Goal: Complete application form

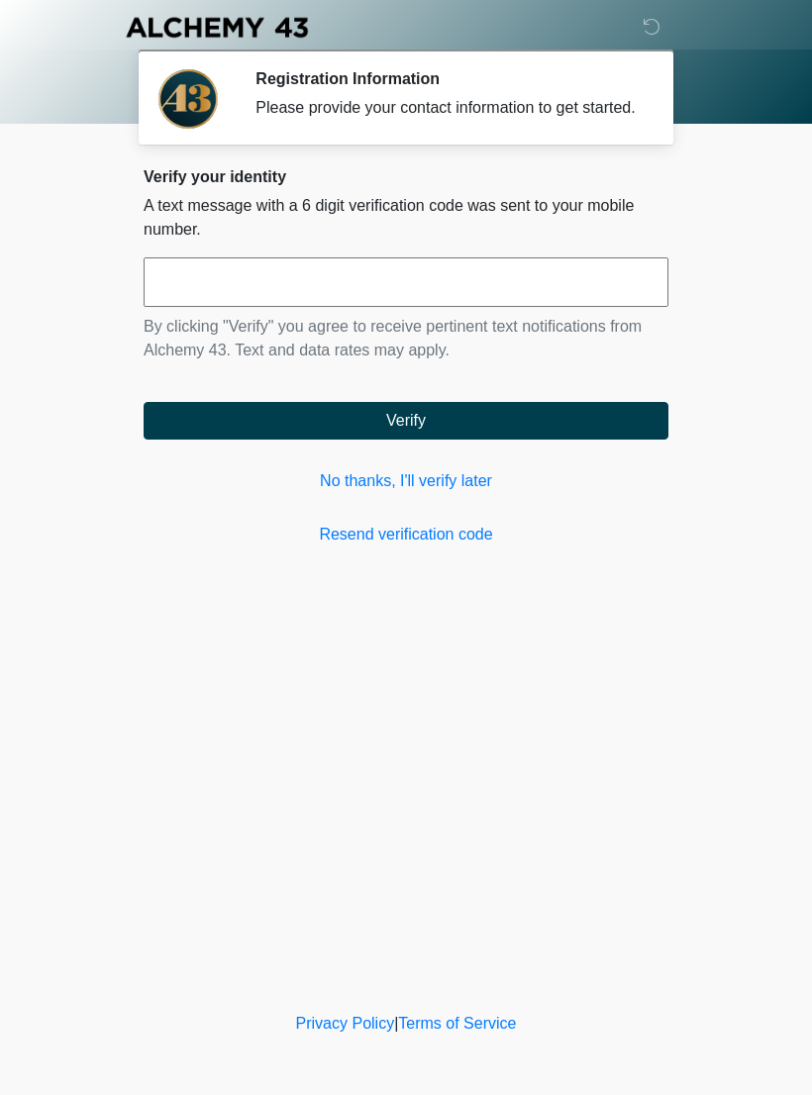
click at [580, 298] on input "text" at bounding box center [406, 281] width 525 height 49
type input "******"
click at [215, 439] on button "Verify" at bounding box center [406, 421] width 525 height 38
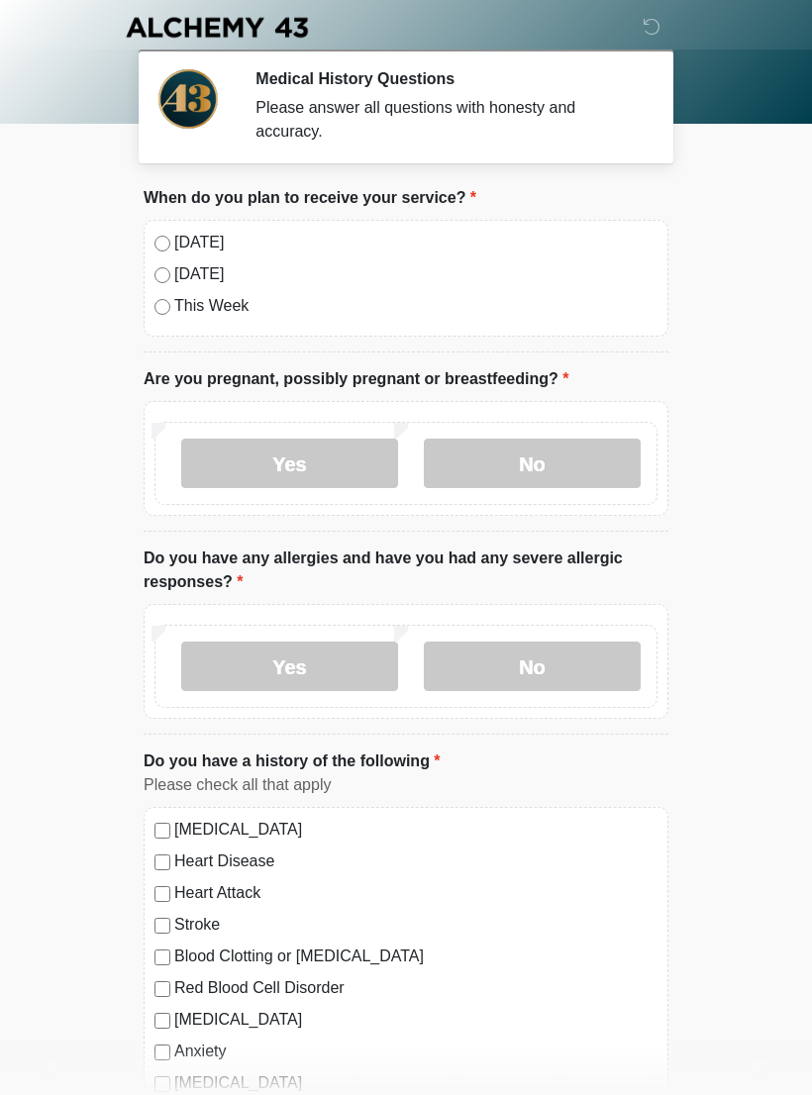
click at [603, 478] on label "No" at bounding box center [532, 462] width 217 height 49
click at [570, 672] on label "No" at bounding box center [532, 665] width 217 height 49
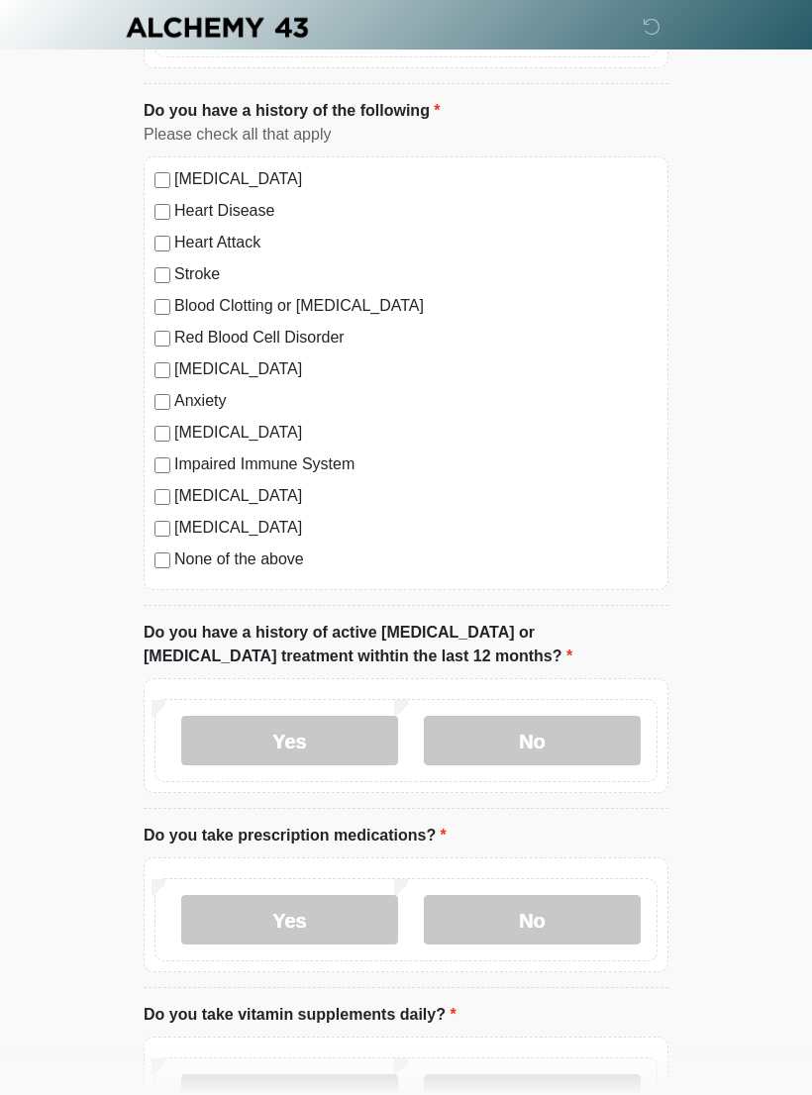
scroll to position [651, 0]
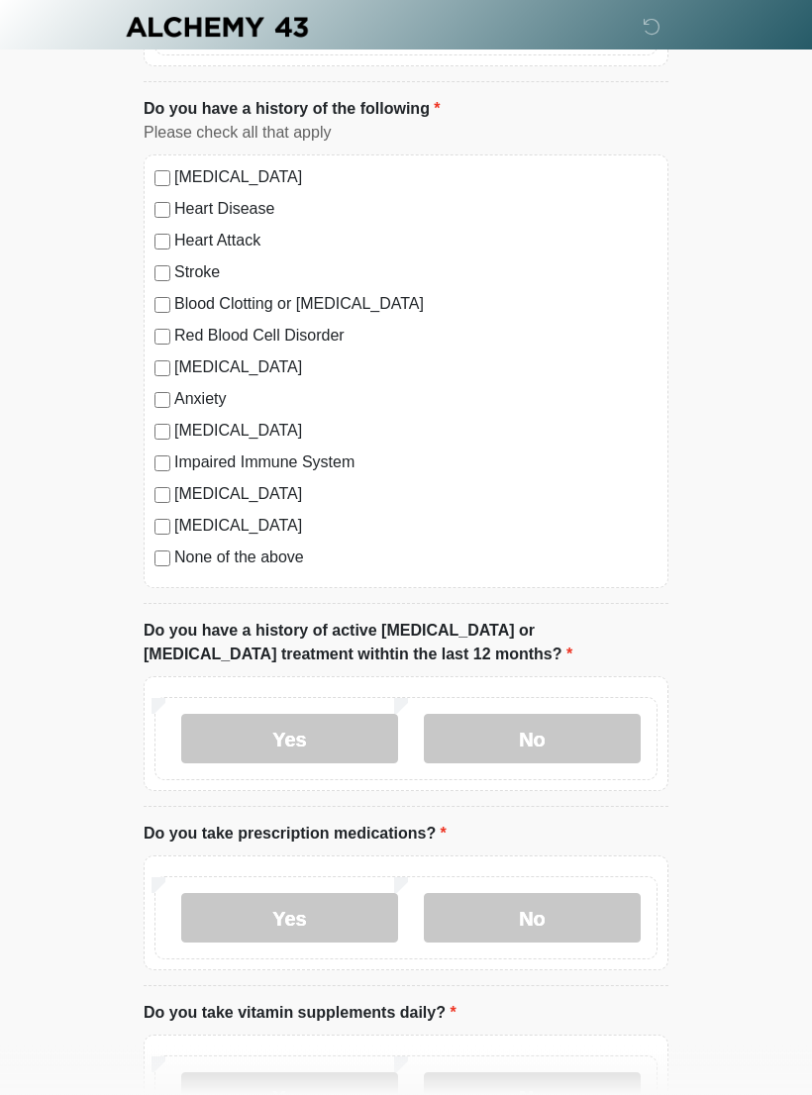
click at [582, 749] on label "No" at bounding box center [532, 739] width 217 height 49
click at [327, 918] on label "Yes" at bounding box center [289, 917] width 217 height 49
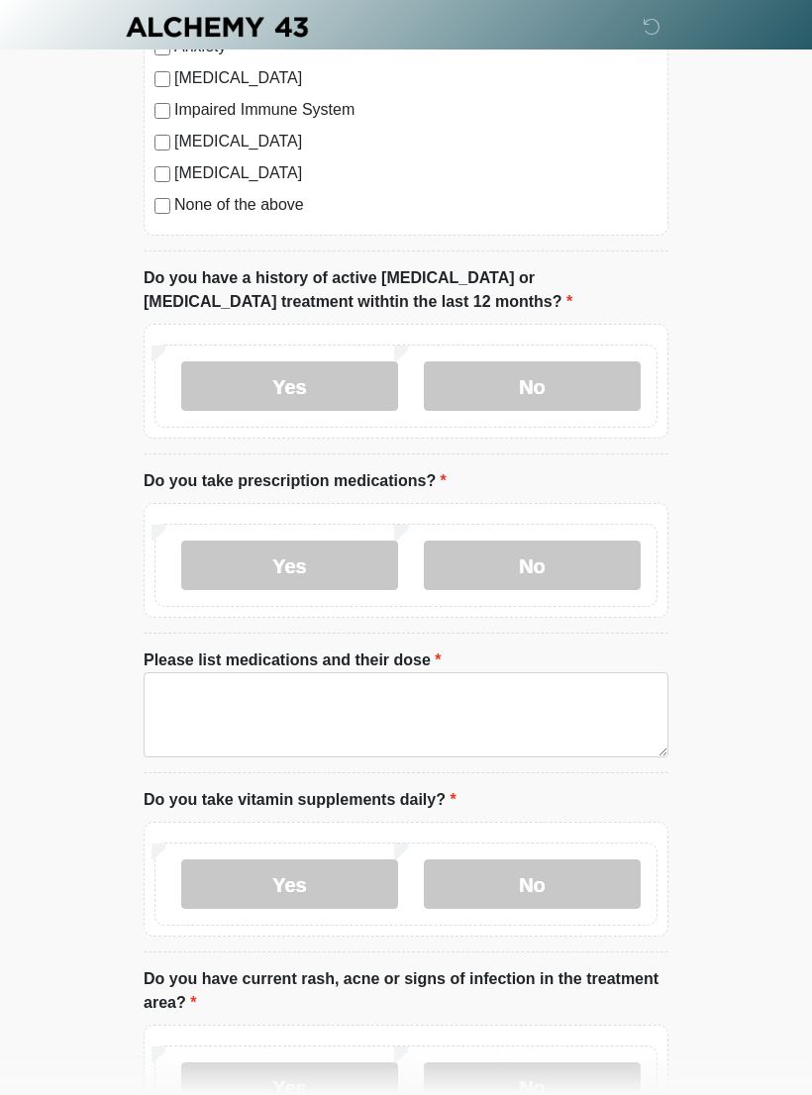
scroll to position [1010, 0]
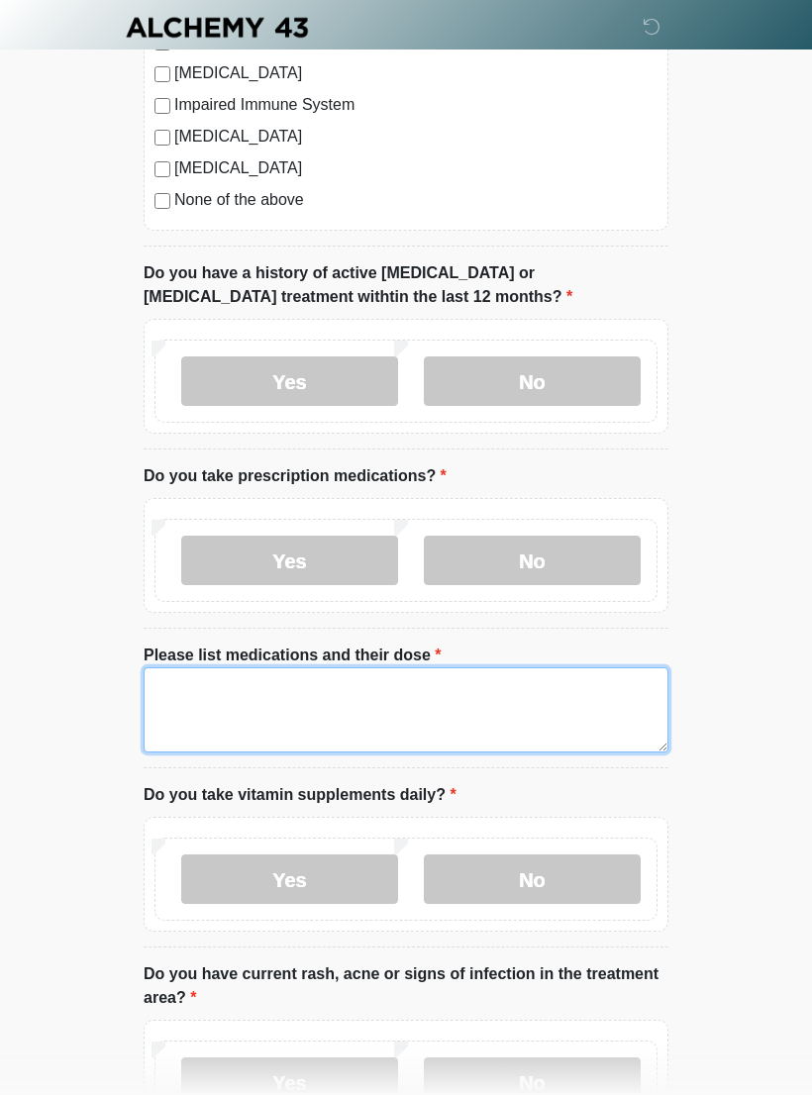
click at [537, 710] on textarea "Please list medications and their dose" at bounding box center [406, 709] width 525 height 85
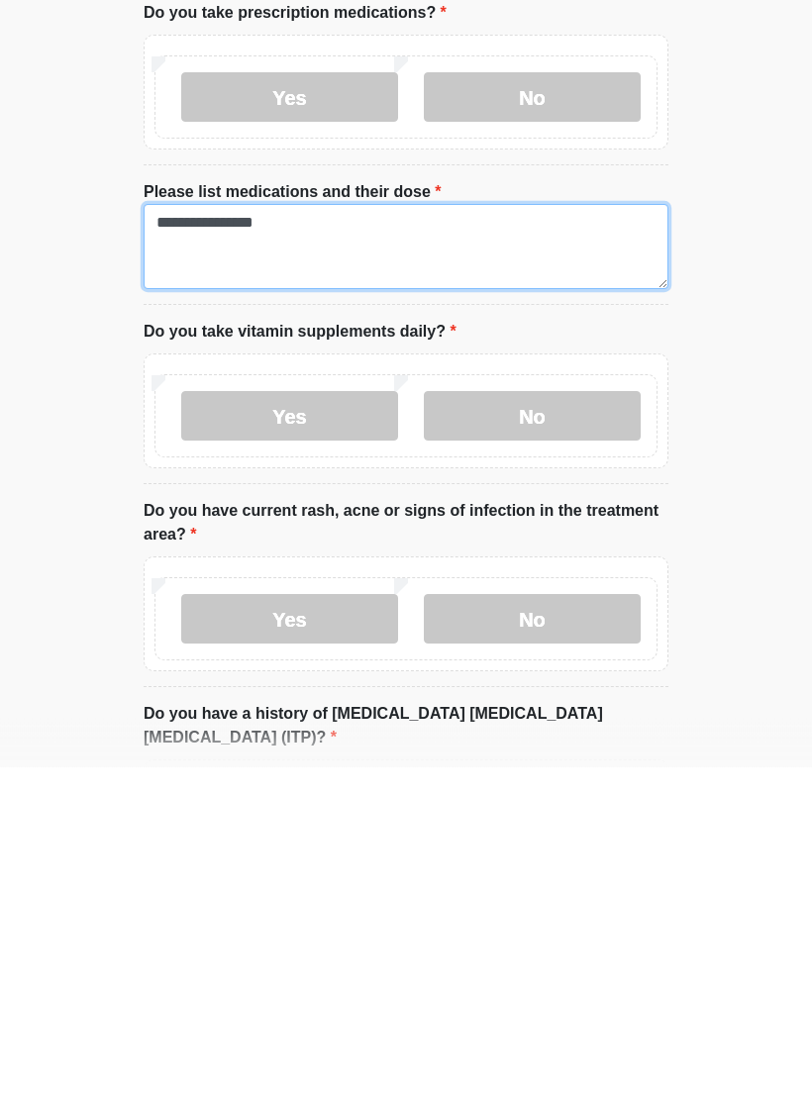
type textarea "**********"
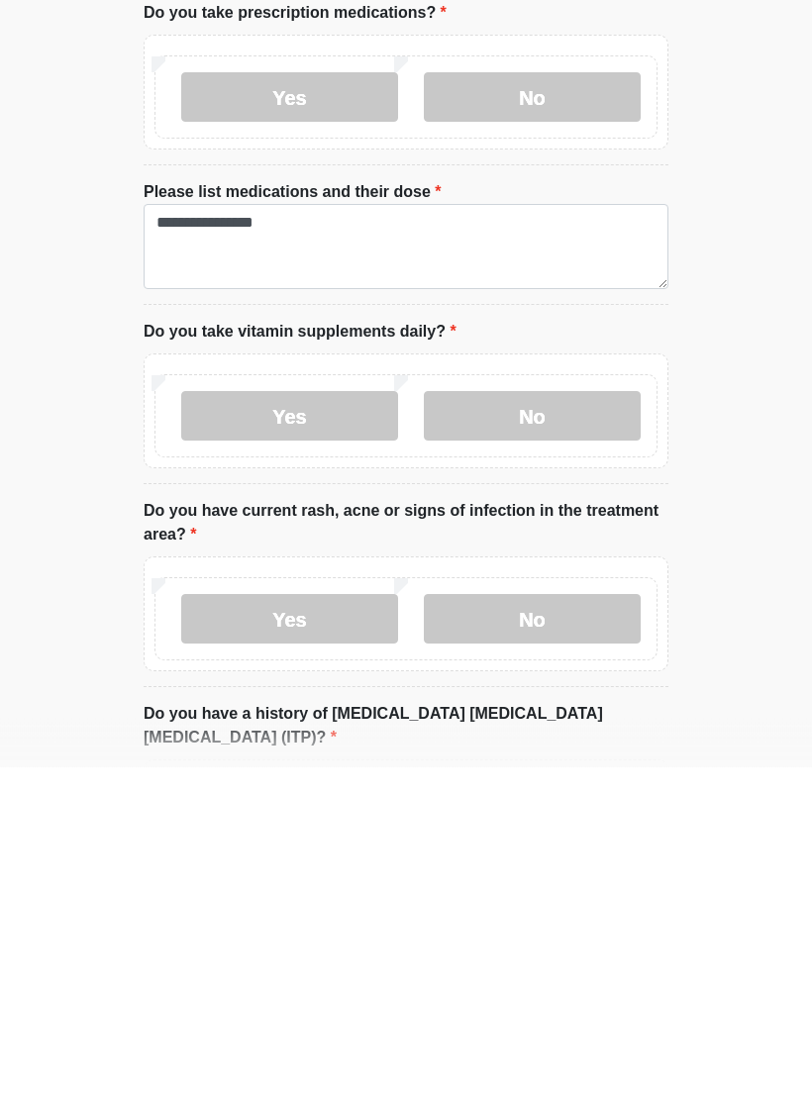
click at [347, 720] on label "Yes" at bounding box center [289, 744] width 217 height 49
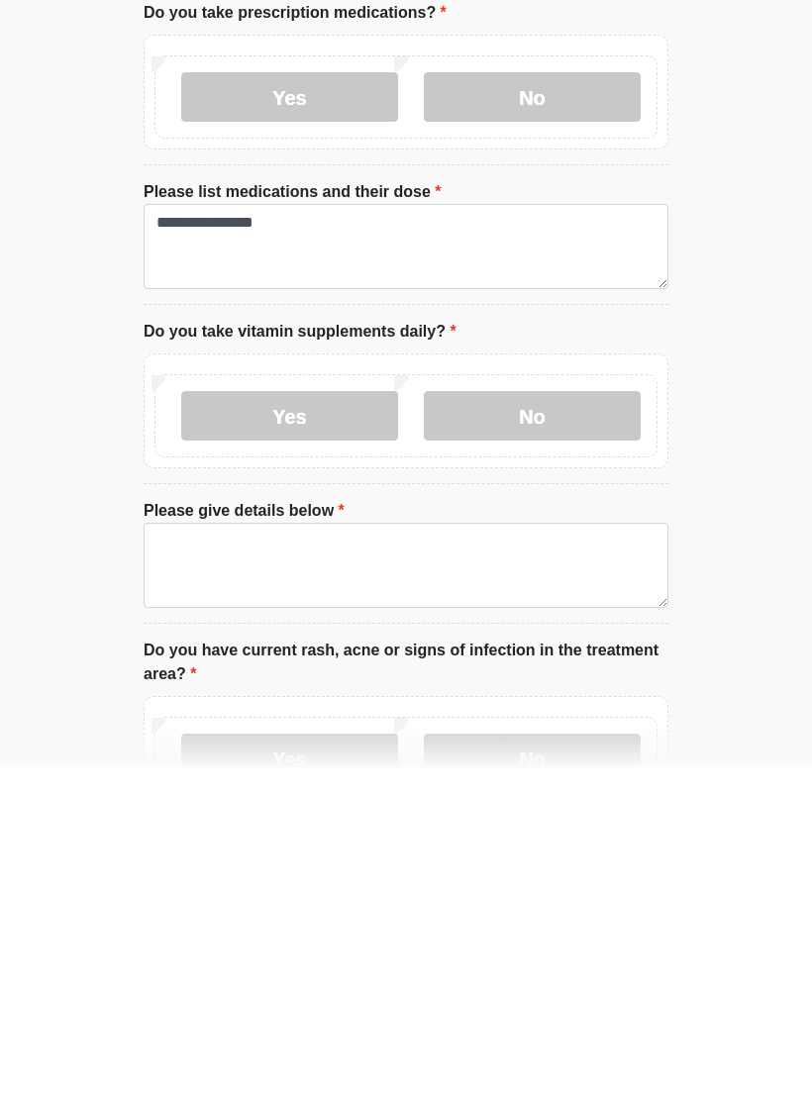
scroll to position [1473, 0]
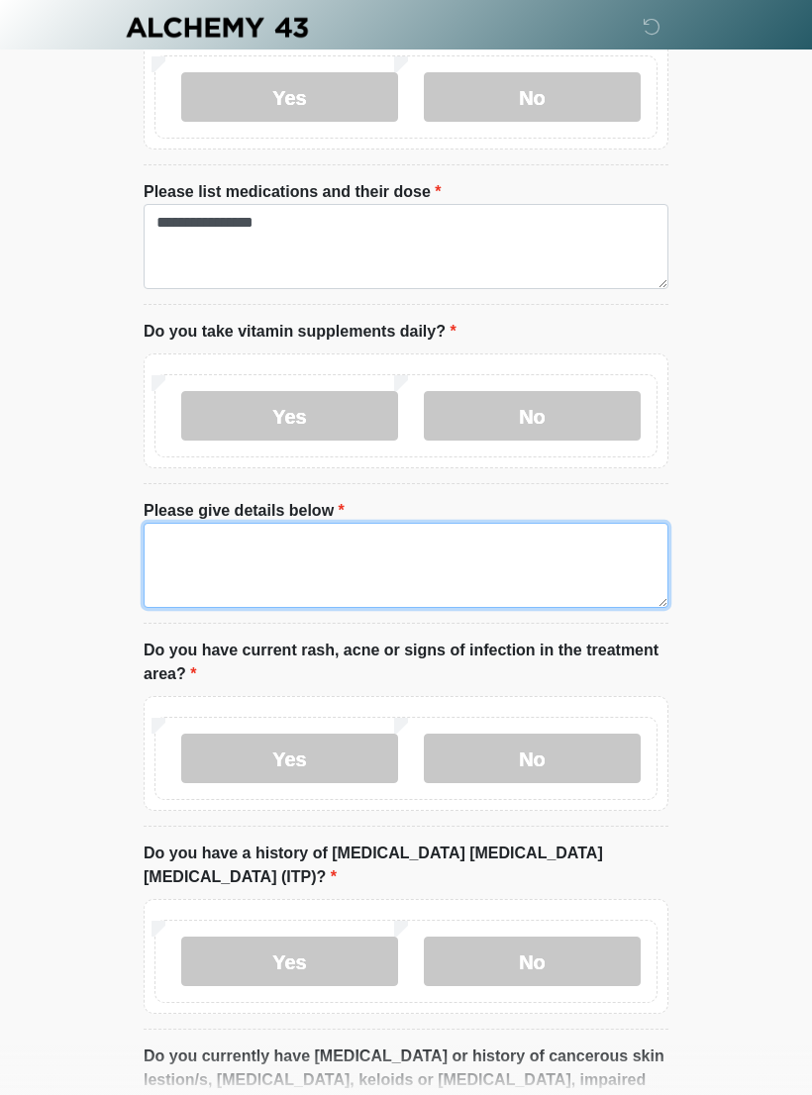
click at [578, 564] on textarea "Please give details below" at bounding box center [406, 565] width 525 height 85
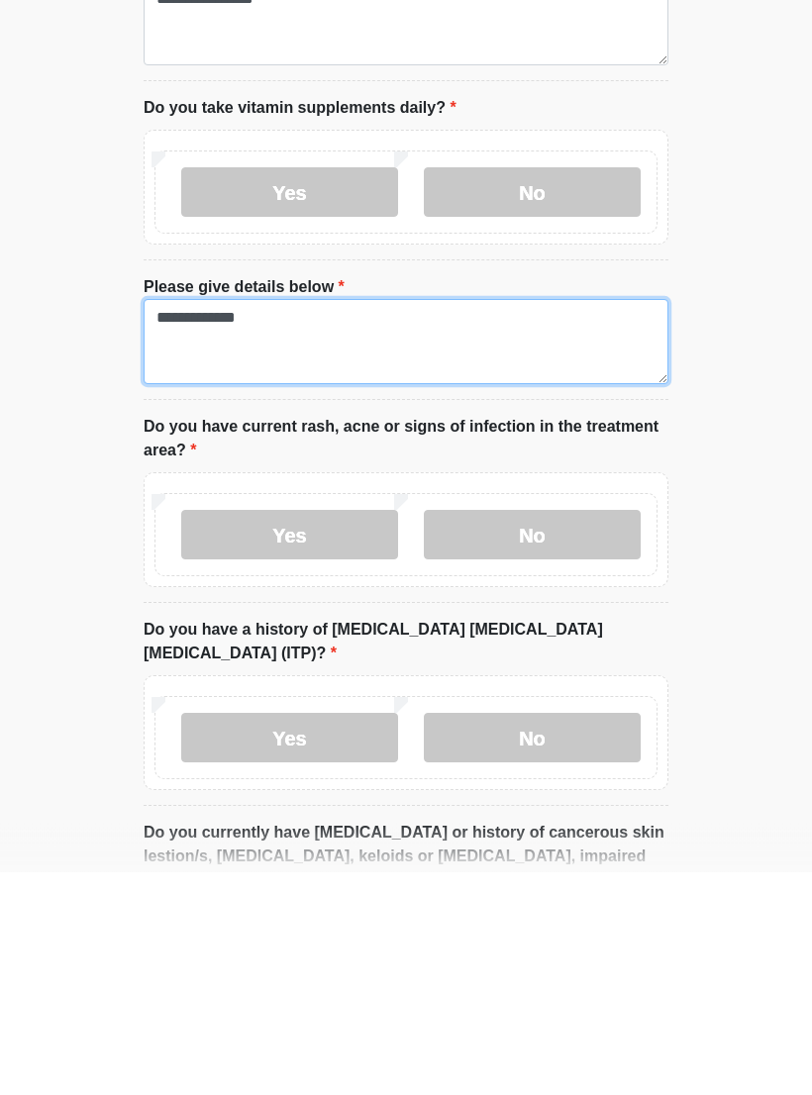
type textarea "**********"
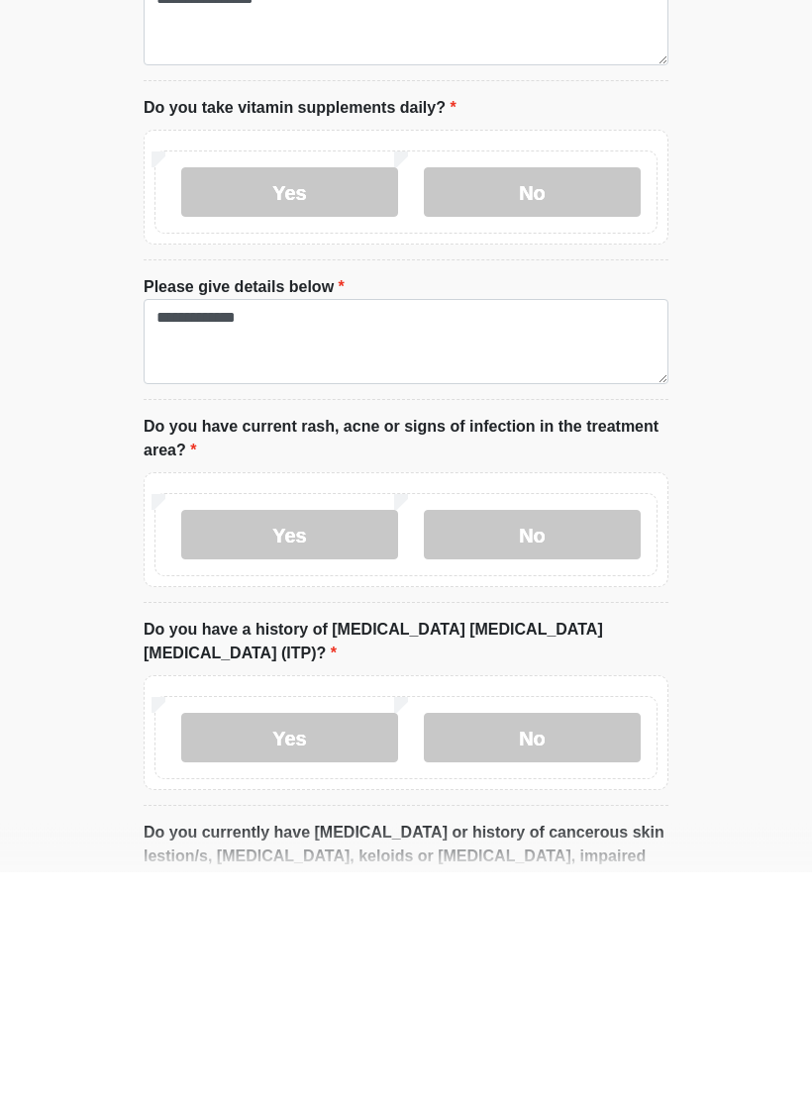
click at [592, 733] on label "No" at bounding box center [532, 757] width 217 height 49
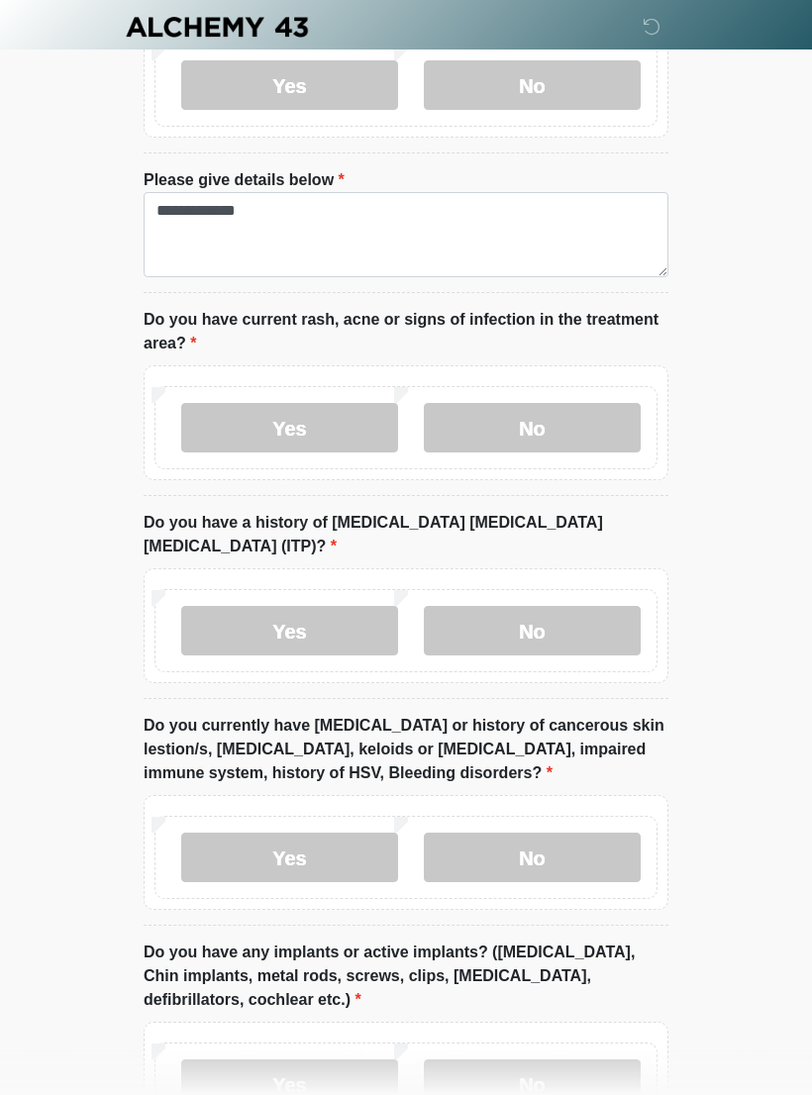
scroll to position [1809, 0]
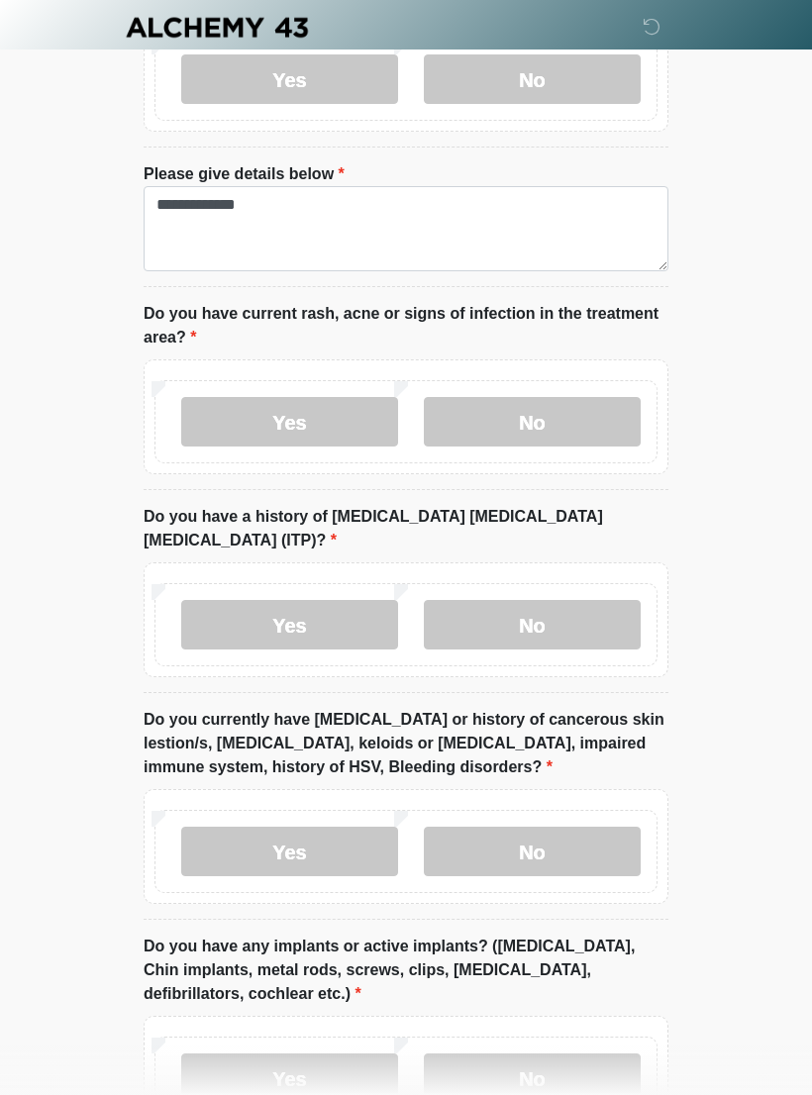
click at [580, 600] on label "No" at bounding box center [532, 624] width 217 height 49
click at [616, 826] on label "No" at bounding box center [532, 850] width 217 height 49
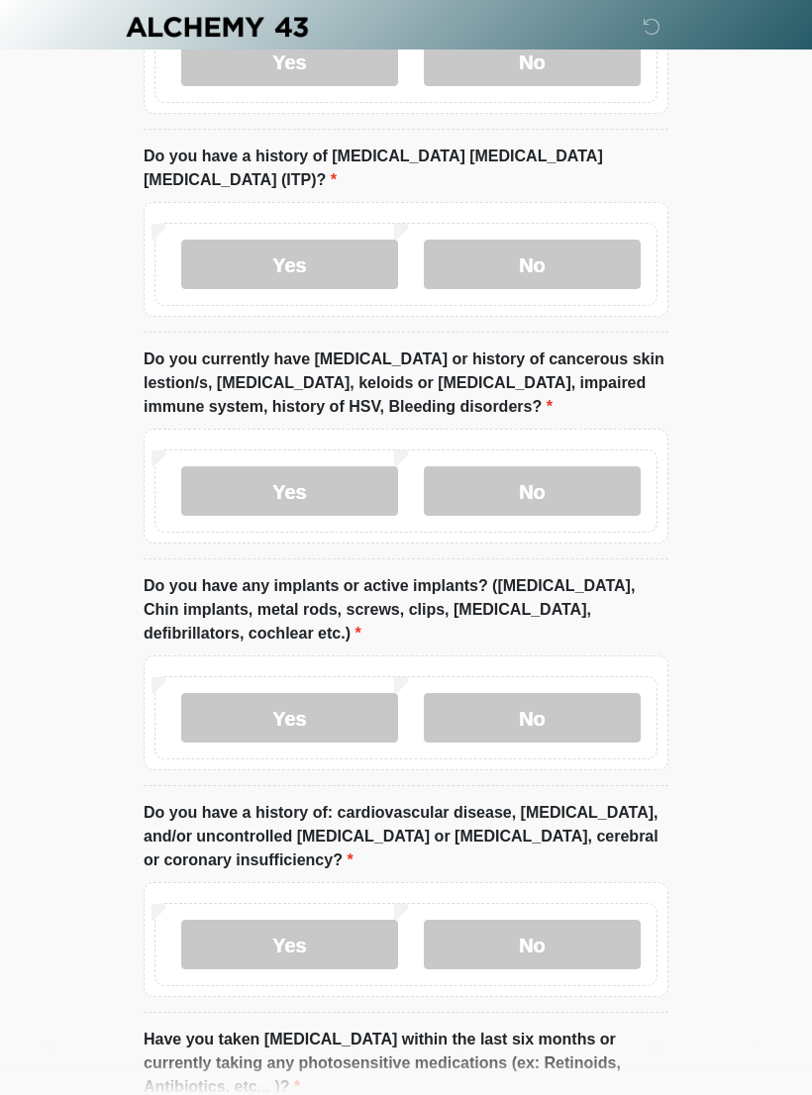
scroll to position [2170, 0]
click at [229, 693] on label "Yes" at bounding box center [289, 717] width 217 height 49
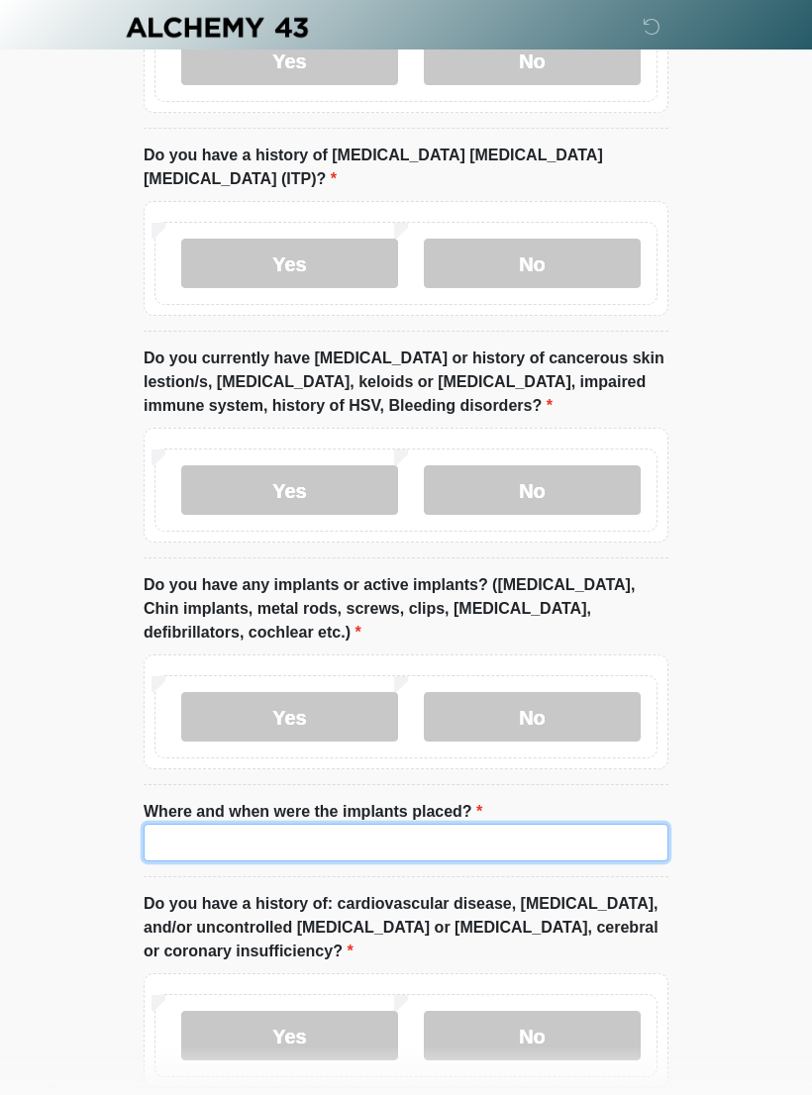
click at [513, 824] on input "Where and when were the implants placed?" at bounding box center [406, 843] width 525 height 38
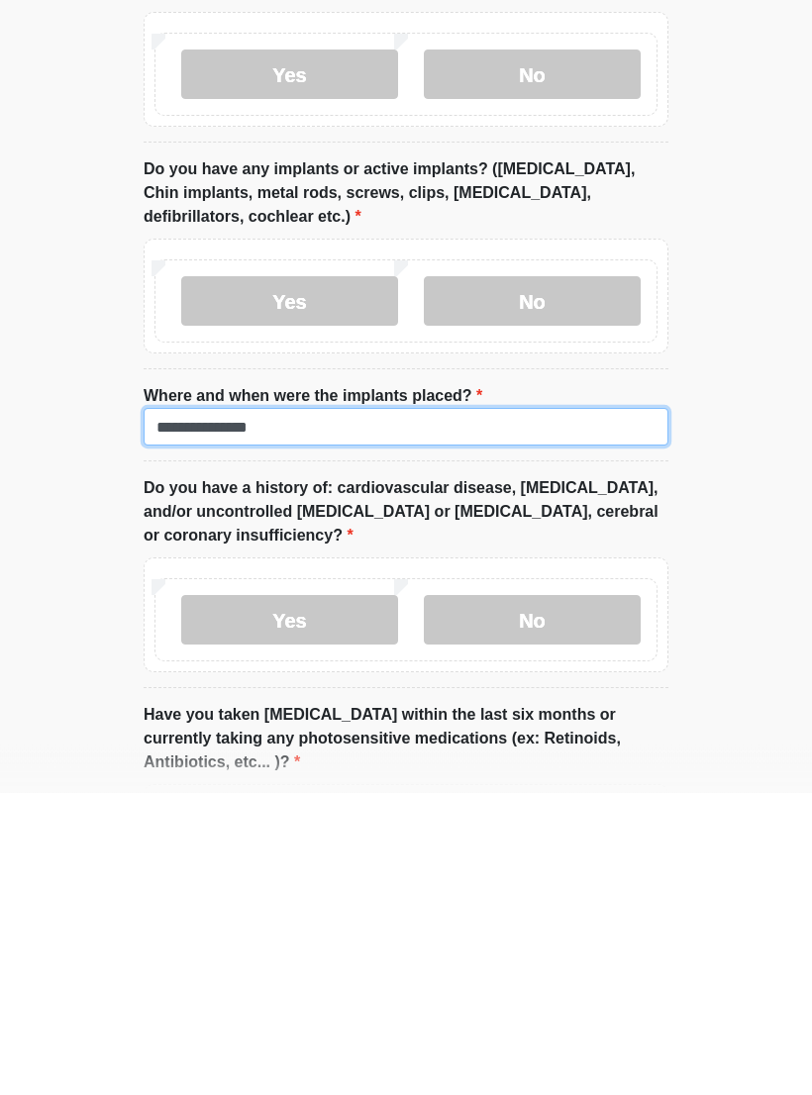
type input "**********"
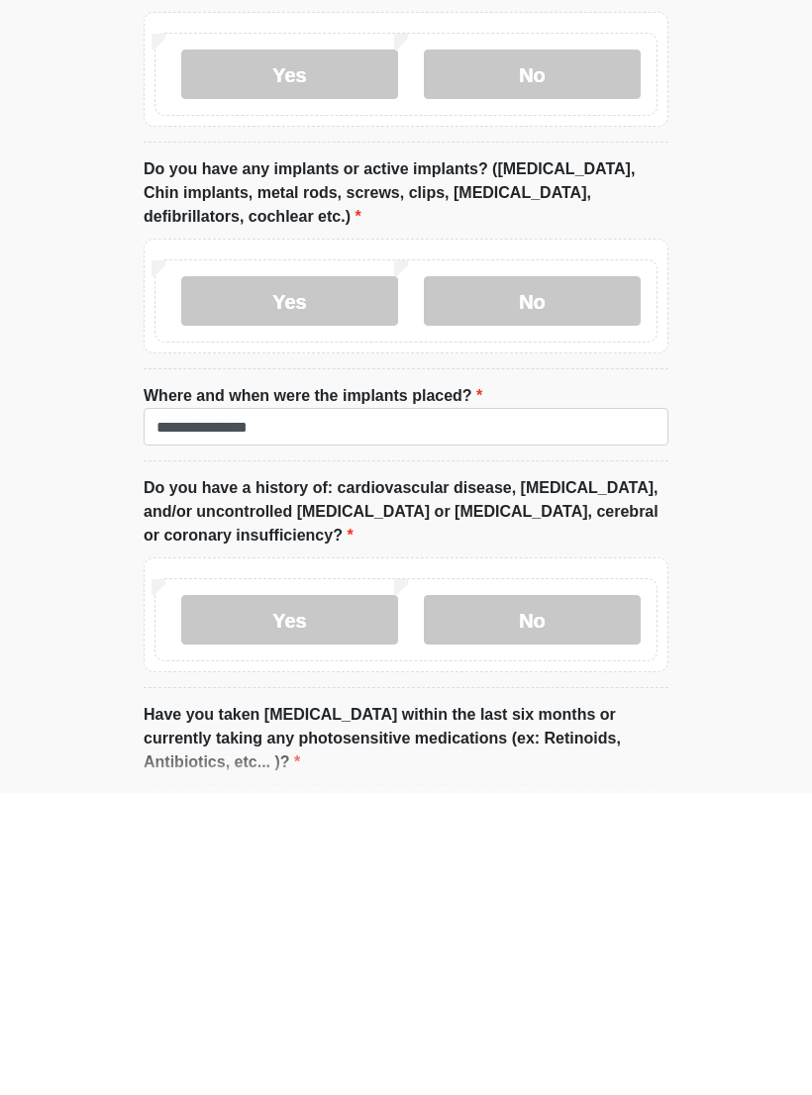
click at [588, 898] on label "No" at bounding box center [532, 922] width 217 height 49
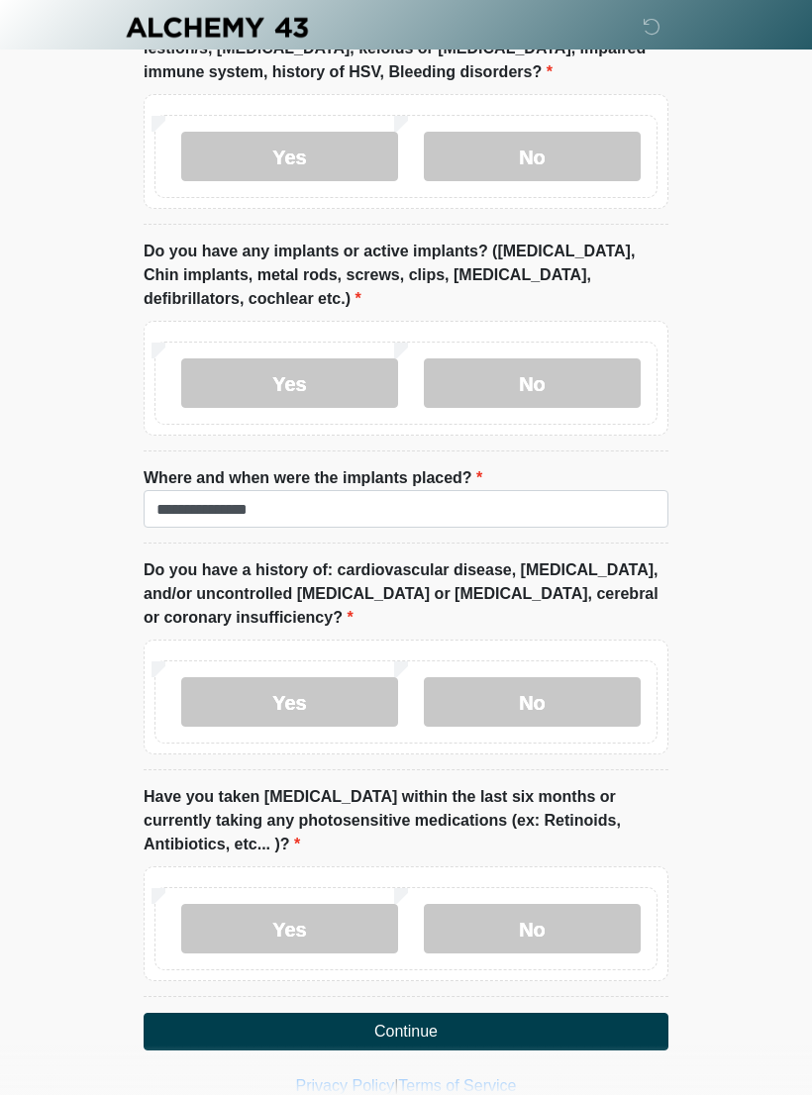
click at [580, 904] on label "No" at bounding box center [532, 928] width 217 height 49
click at [613, 1013] on button "Continue" at bounding box center [406, 1032] width 525 height 38
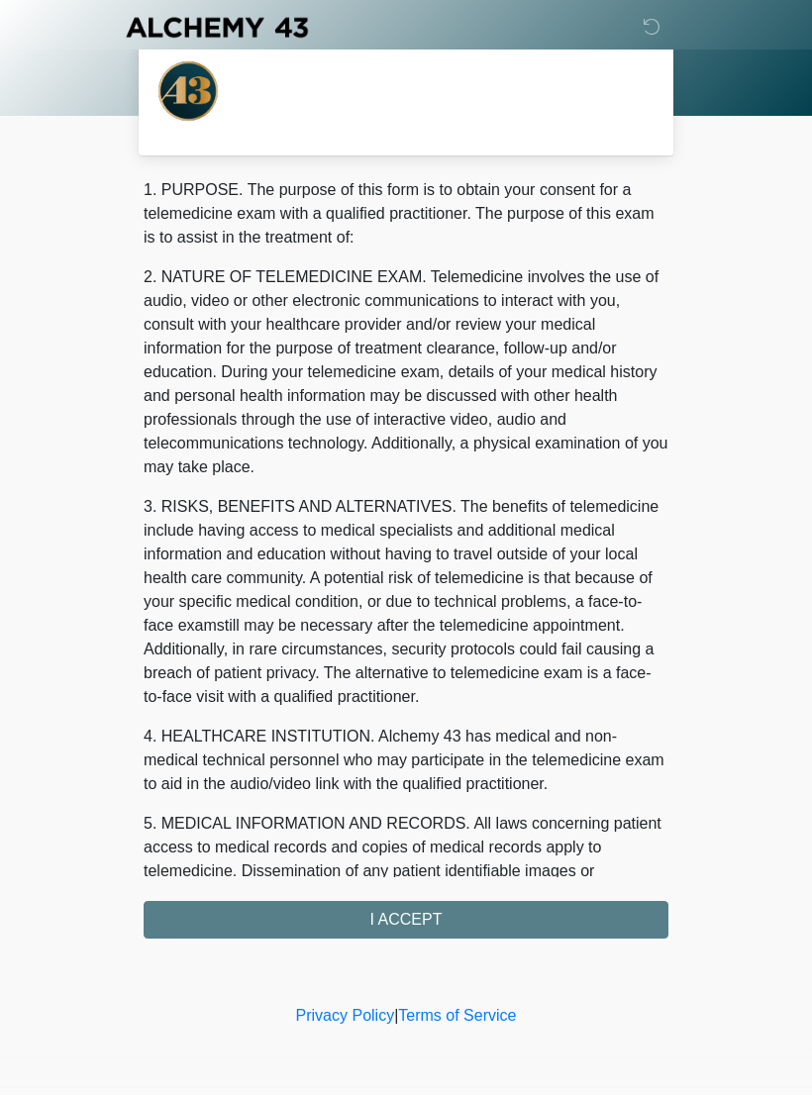
scroll to position [0, 0]
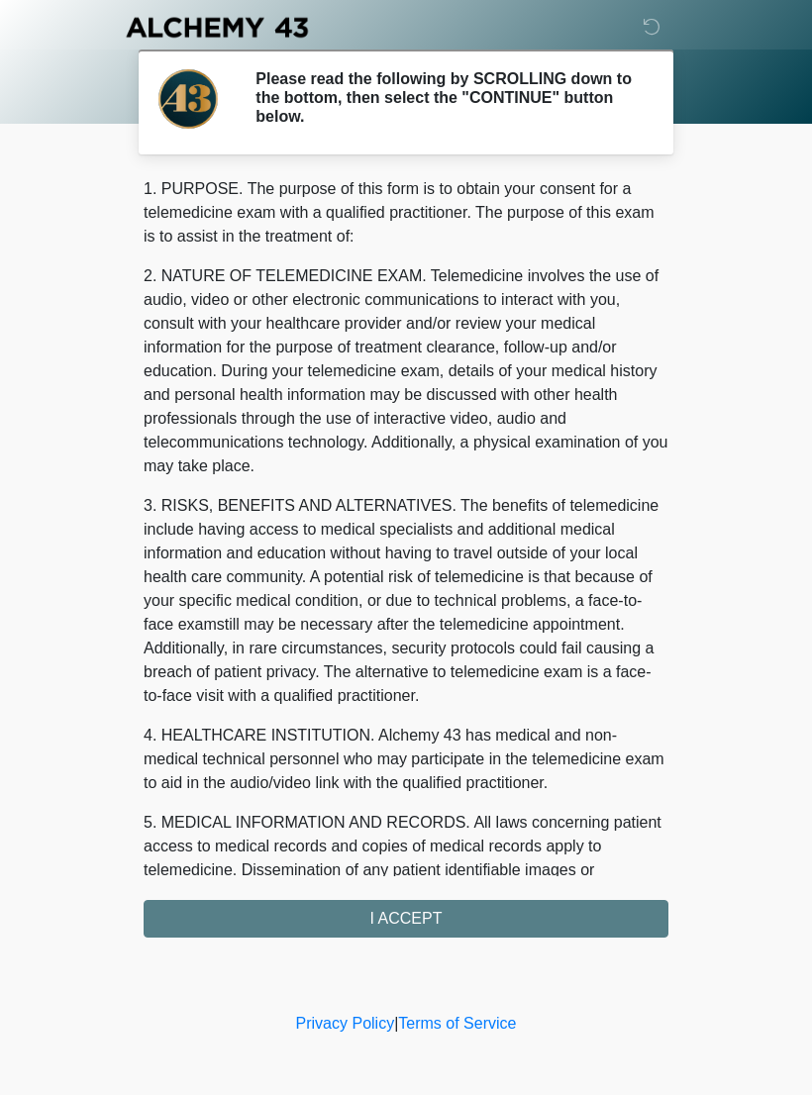
click at [580, 907] on div "1. PURPOSE. The purpose of this form is to obtain your consent for a telemedici…" at bounding box center [406, 557] width 525 height 760
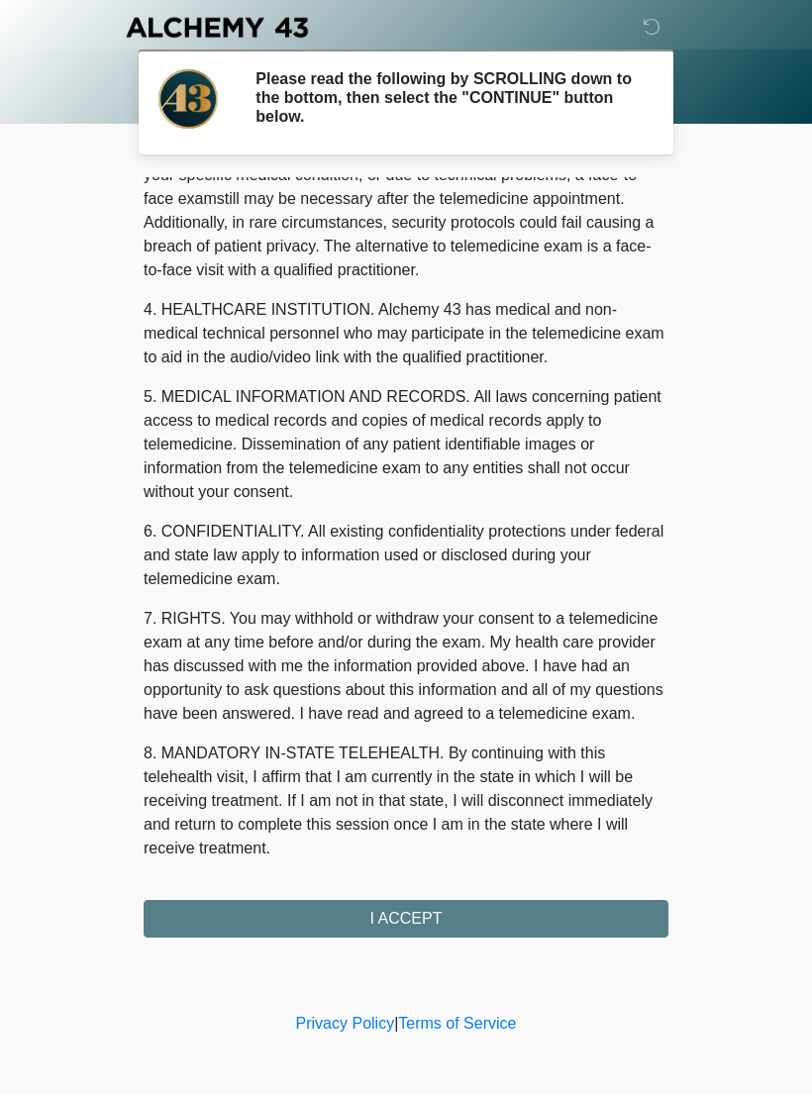
scroll to position [449, 0]
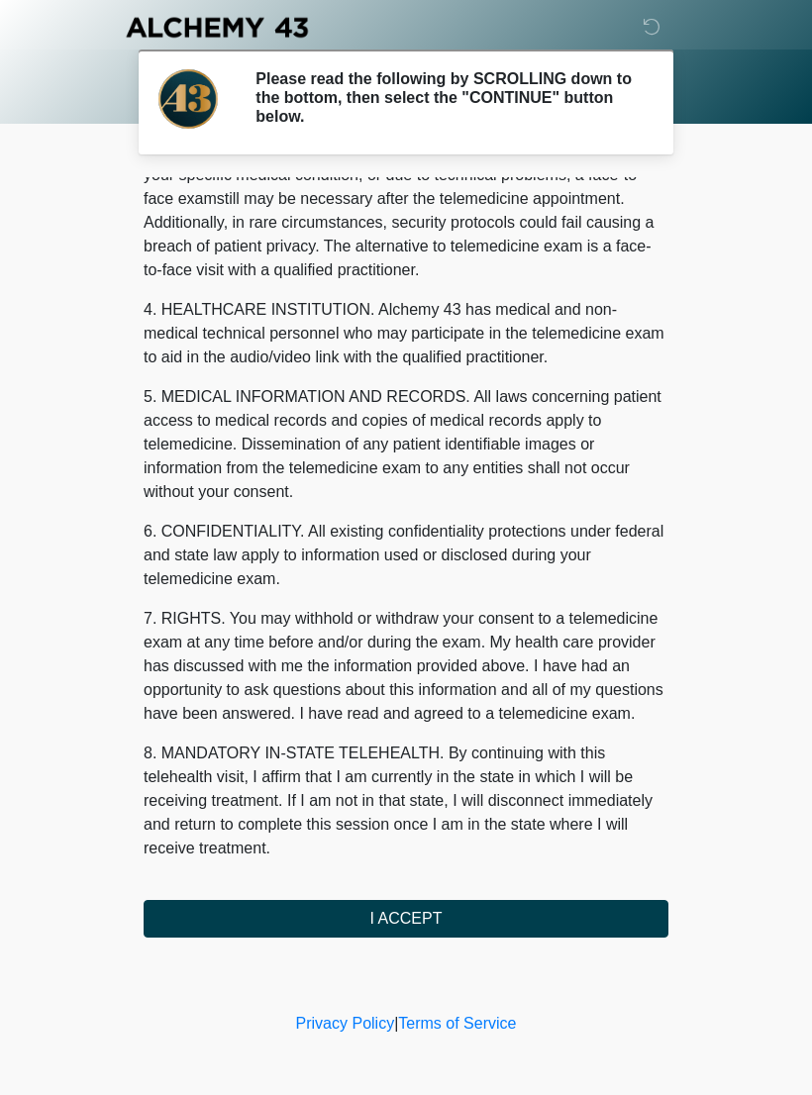
click at [574, 915] on button "I ACCEPT" at bounding box center [406, 919] width 525 height 38
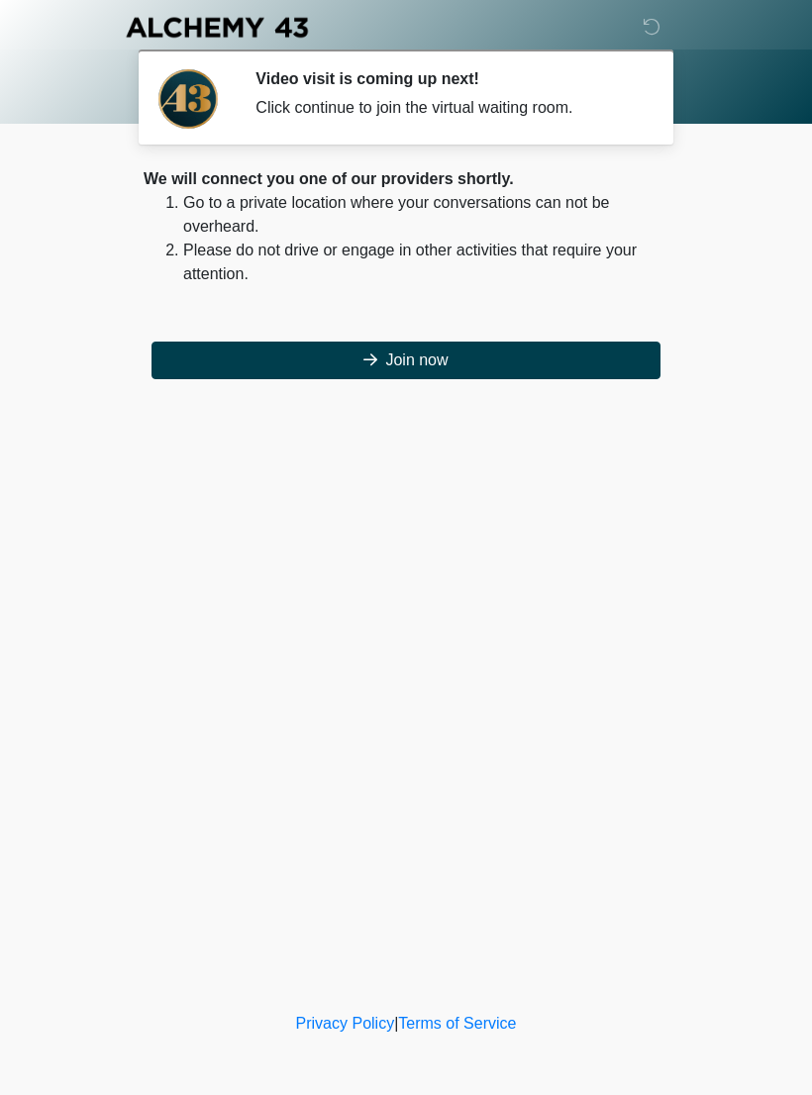
click at [599, 354] on button "Join now" at bounding box center [405, 360] width 509 height 38
